Goal: Use online tool/utility: Utilize a website feature to perform a specific function

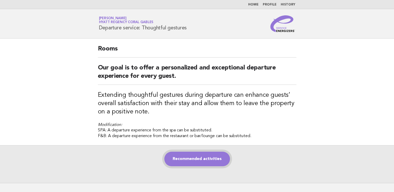
click at [180, 163] on link "Recommended activities" at bounding box center [197, 159] width 66 height 15
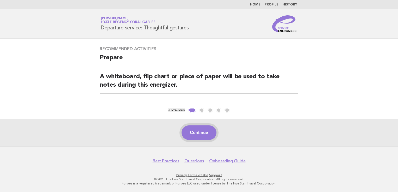
click at [199, 130] on button "Continue" at bounding box center [199, 133] width 35 height 15
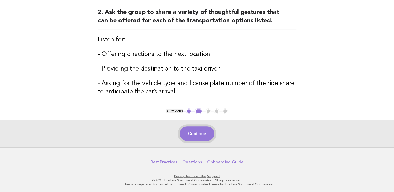
click at [202, 129] on button "Continue" at bounding box center [197, 134] width 35 height 15
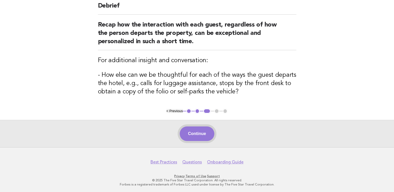
click at [198, 134] on button "Continue" at bounding box center [197, 134] width 35 height 15
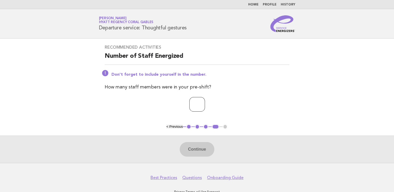
click at [191, 105] on input "number" at bounding box center [198, 104] width 16 height 15
type input "*"
click at [197, 144] on button "Continue" at bounding box center [197, 149] width 35 height 15
